Goal: Task Accomplishment & Management: Complete application form

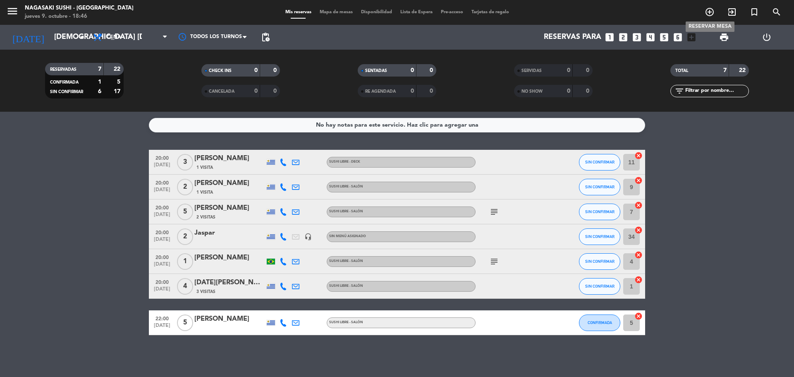
click at [713, 11] on icon "add_circle_outline" at bounding box center [710, 12] width 10 height 10
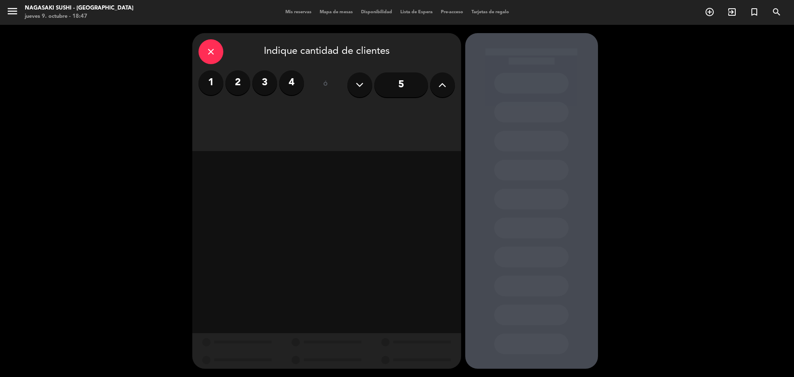
click at [241, 88] on label "2" at bounding box center [237, 82] width 25 height 25
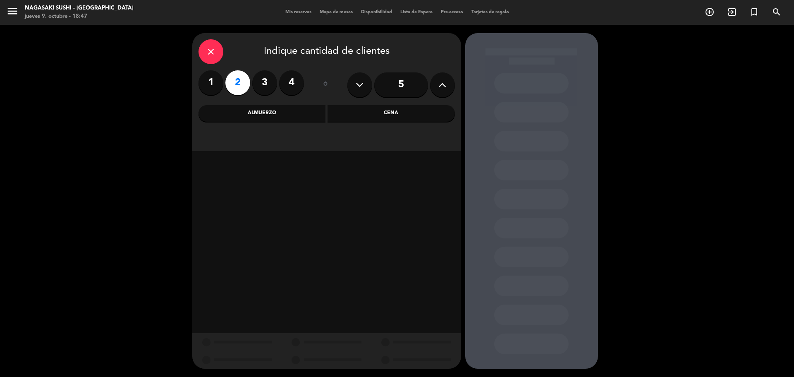
click at [417, 110] on div "Cena" at bounding box center [391, 113] width 127 height 17
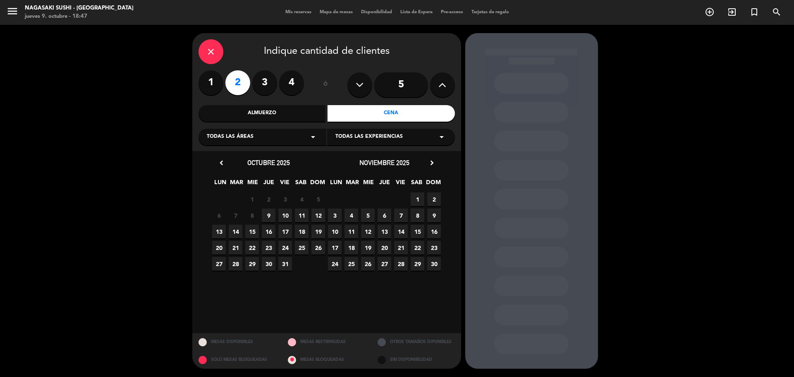
click at [269, 216] on span "9" at bounding box center [269, 216] width 14 height 14
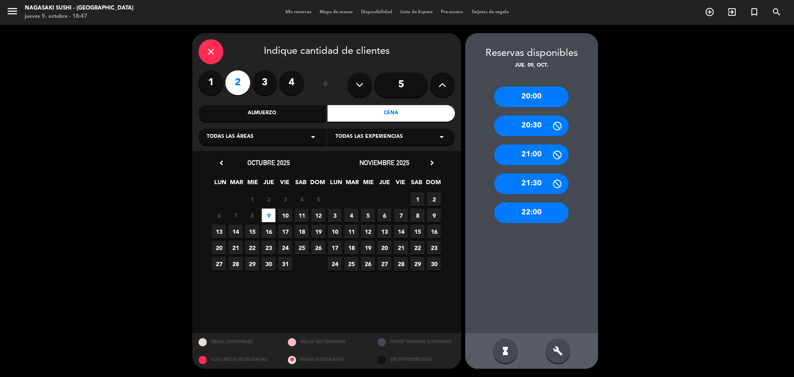
click at [545, 91] on div "20:00" at bounding box center [531, 96] width 74 height 21
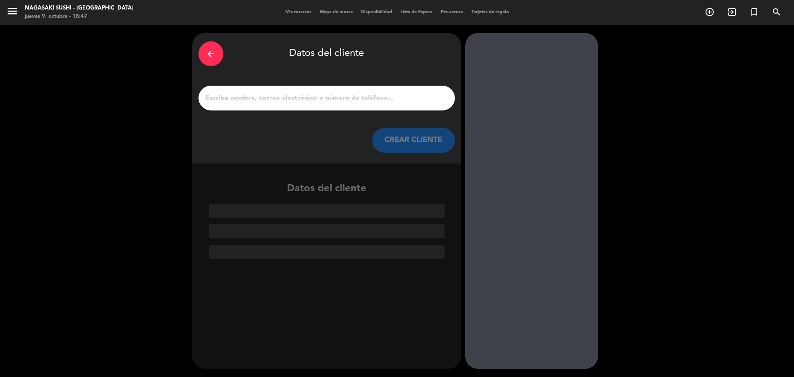
drag, startPoint x: 286, startPoint y: 85, endPoint x: 286, endPoint y: 92, distance: 7.4
click at [286, 85] on div "arrow_back Datos del cliente CREAR CLIENTE" at bounding box center [326, 98] width 269 height 130
click at [286, 92] on input "1" at bounding box center [327, 98] width 244 height 12
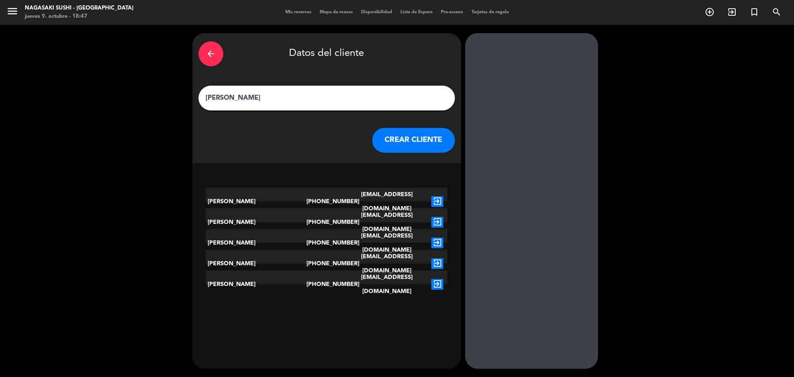
type input "[PERSON_NAME]"
click at [415, 138] on button "CREAR CLIENTE" at bounding box center [413, 140] width 83 height 25
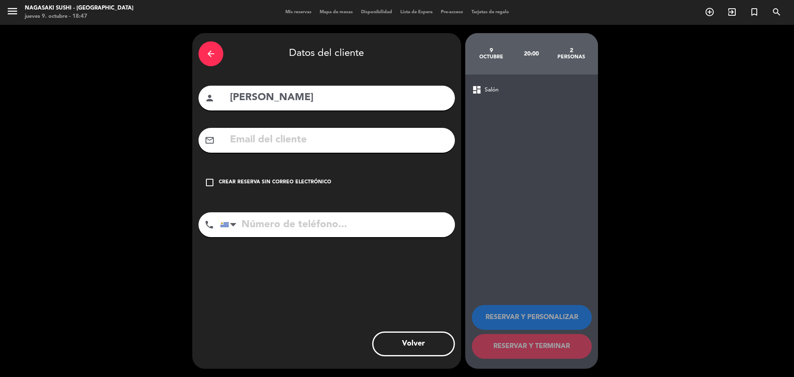
click at [213, 182] on icon "check_box_outline_blank" at bounding box center [210, 182] width 10 height 10
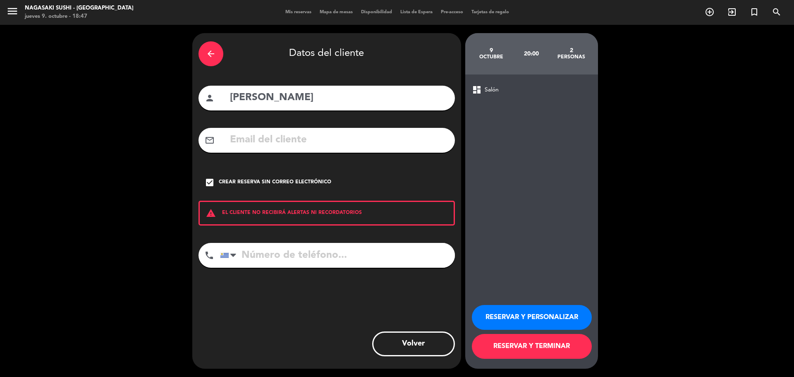
click at [261, 256] on input "tel" at bounding box center [337, 255] width 235 height 25
type input "098334397"
click at [528, 318] on button "RESERVAR Y PERSONALIZAR" at bounding box center [532, 317] width 120 height 25
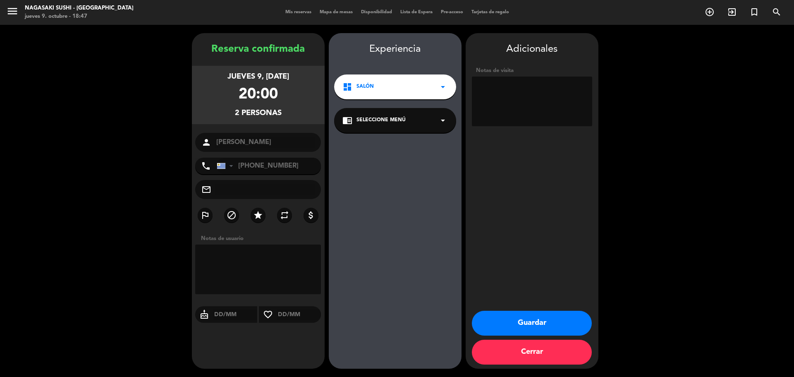
click at [443, 86] on icon "arrow_drop_down" at bounding box center [443, 87] width 10 height 10
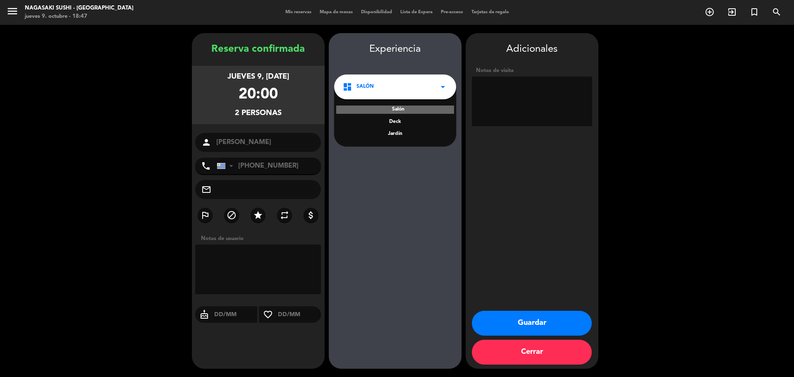
click at [404, 134] on div "Jardín" at bounding box center [396, 134] width 106 height 8
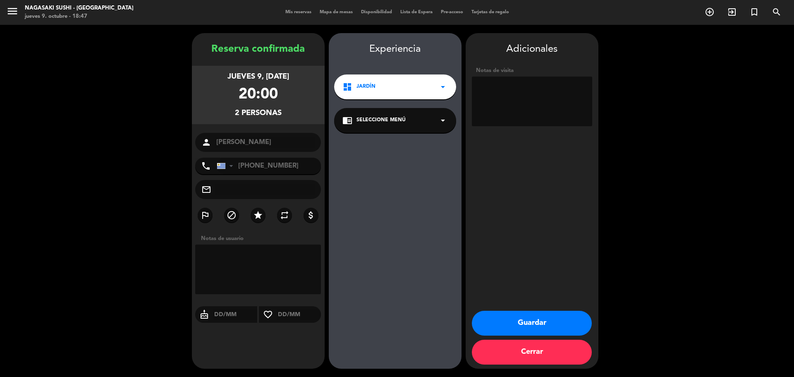
click at [526, 323] on button "Guardar" at bounding box center [532, 323] width 120 height 25
